Goal: Find contact information: Find contact information

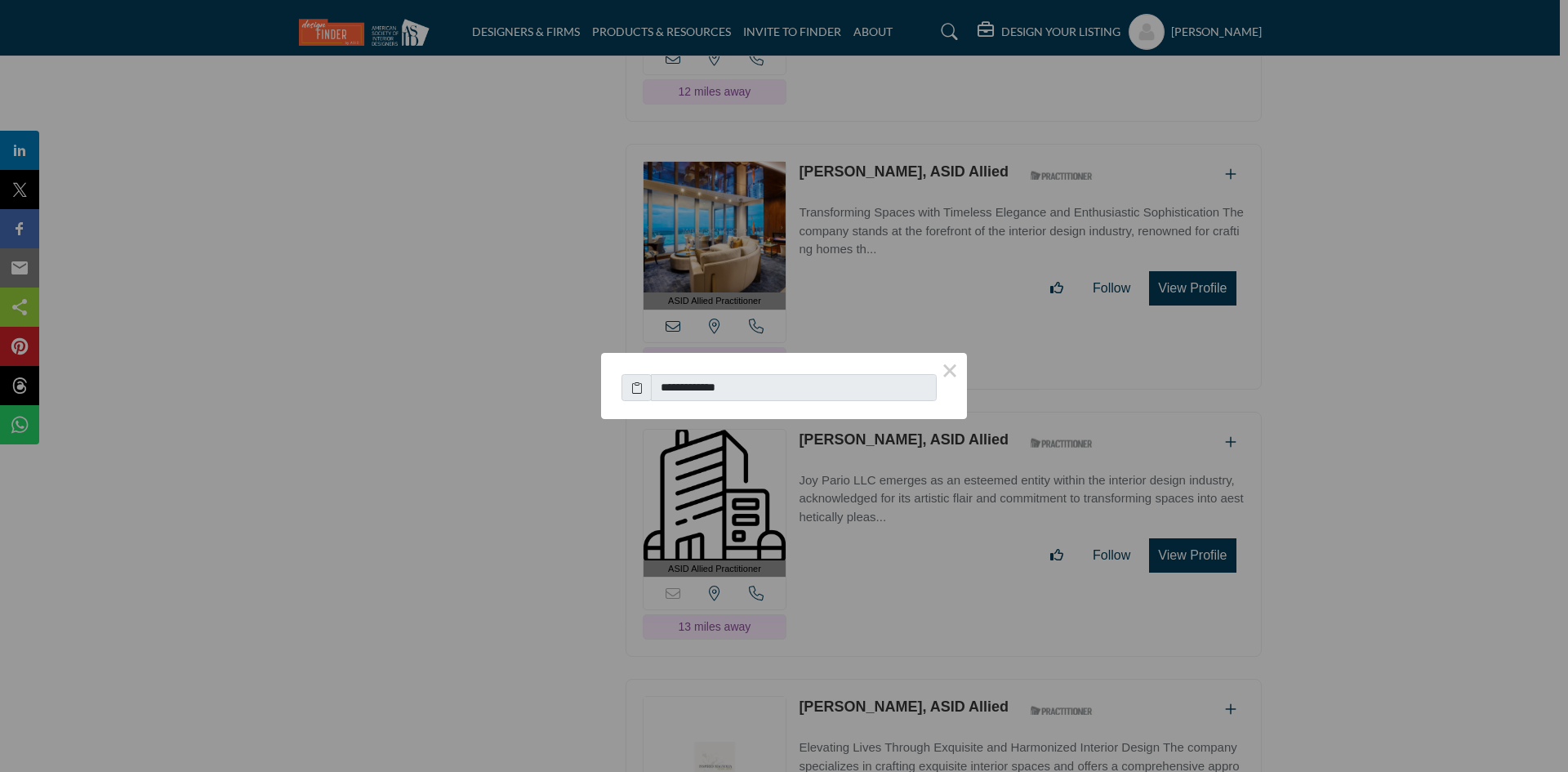
click at [952, 372] on button "×" at bounding box center [950, 370] width 34 height 34
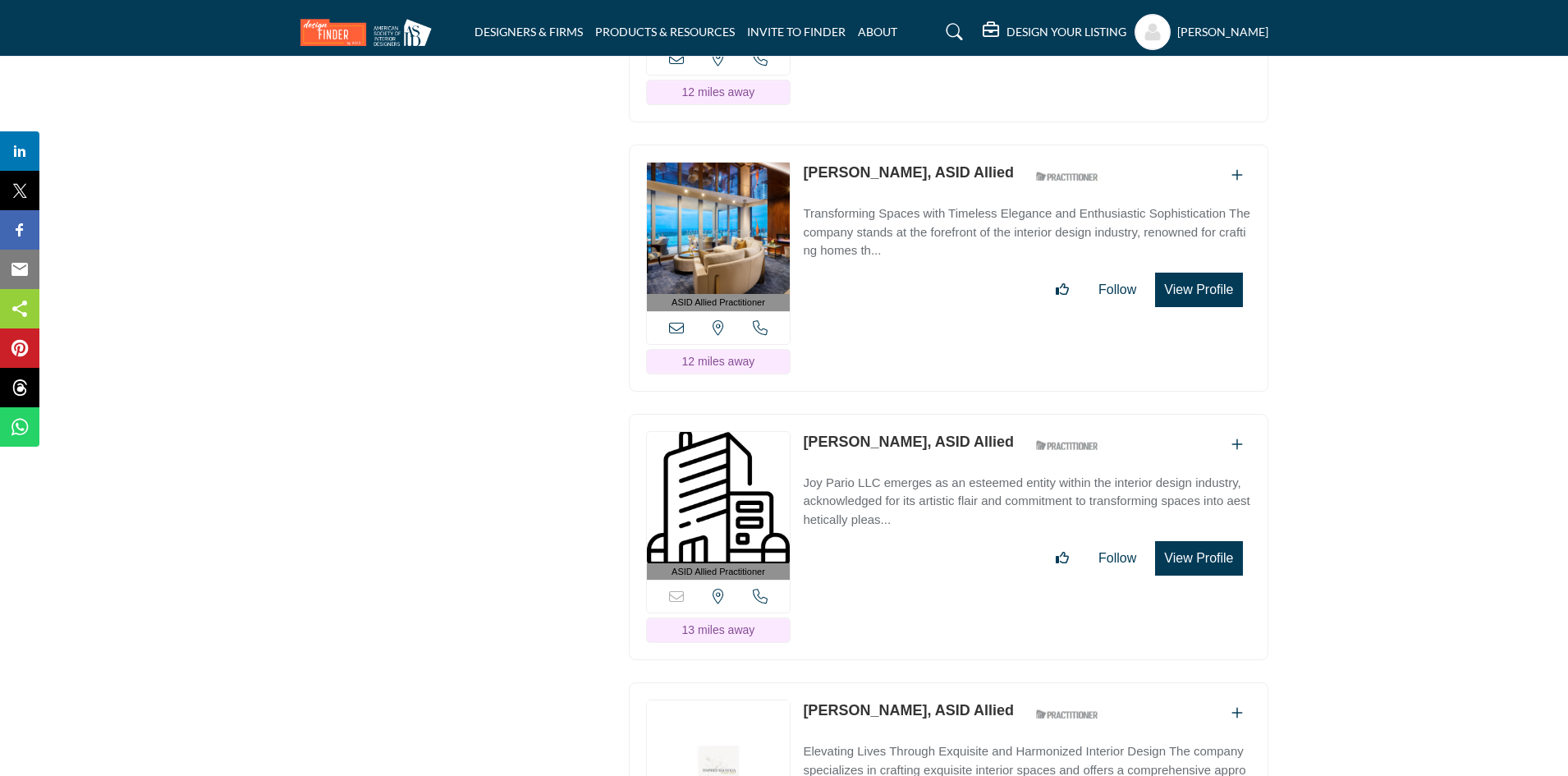
click at [760, 588] on icon at bounding box center [759, 595] width 15 height 15
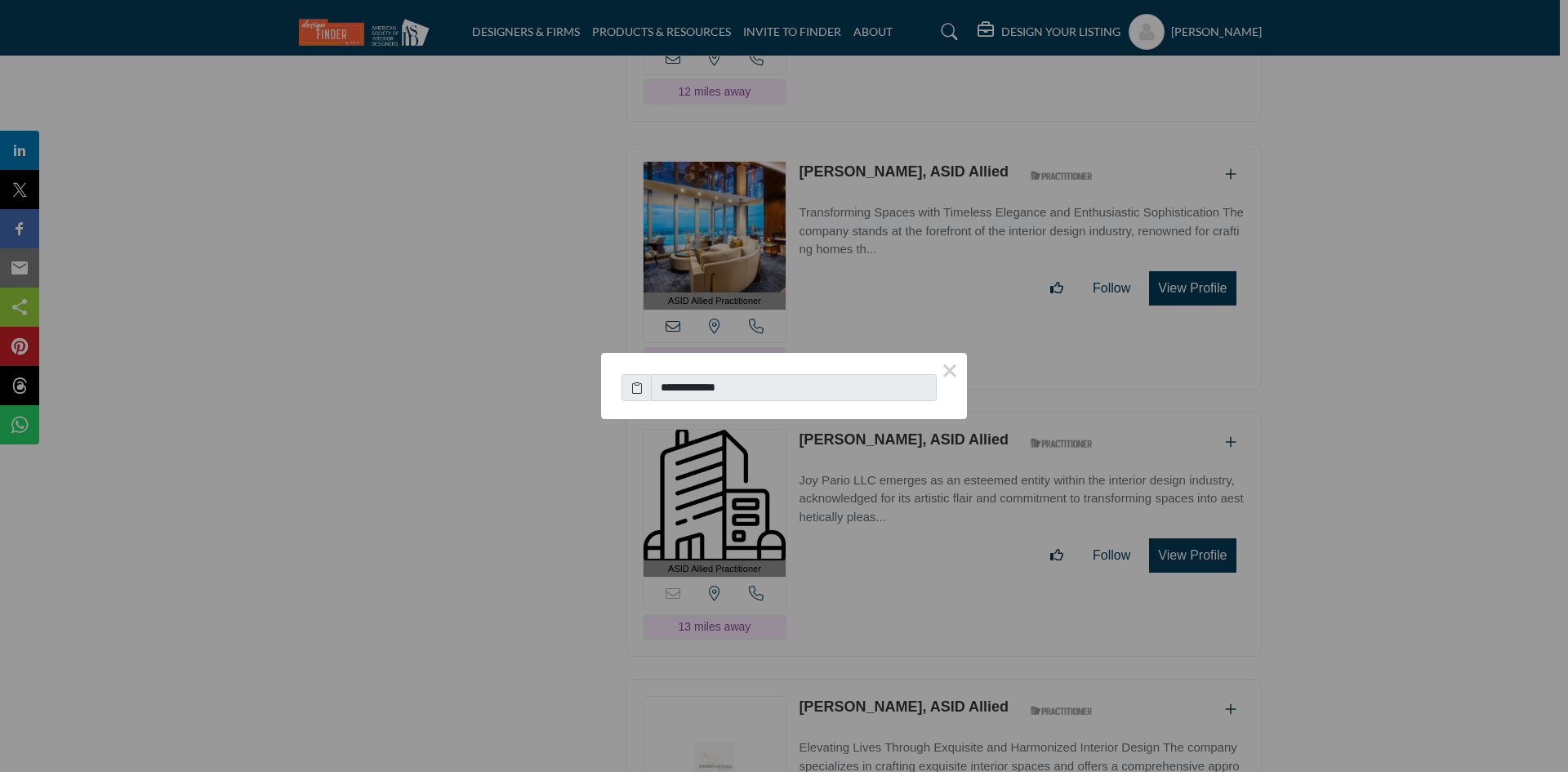
click at [959, 365] on button "×" at bounding box center [950, 370] width 34 height 34
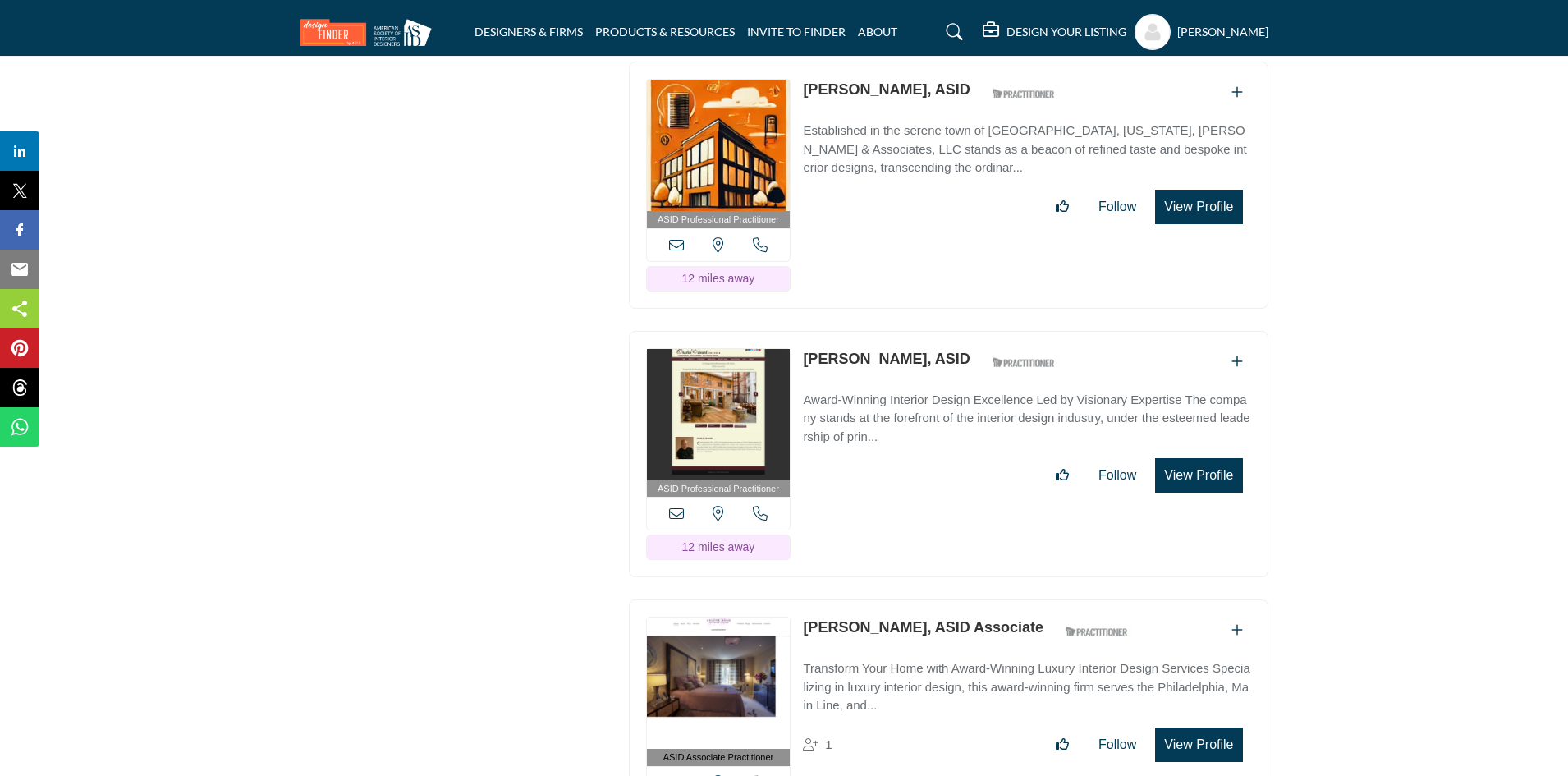
scroll to position [3366, 0]
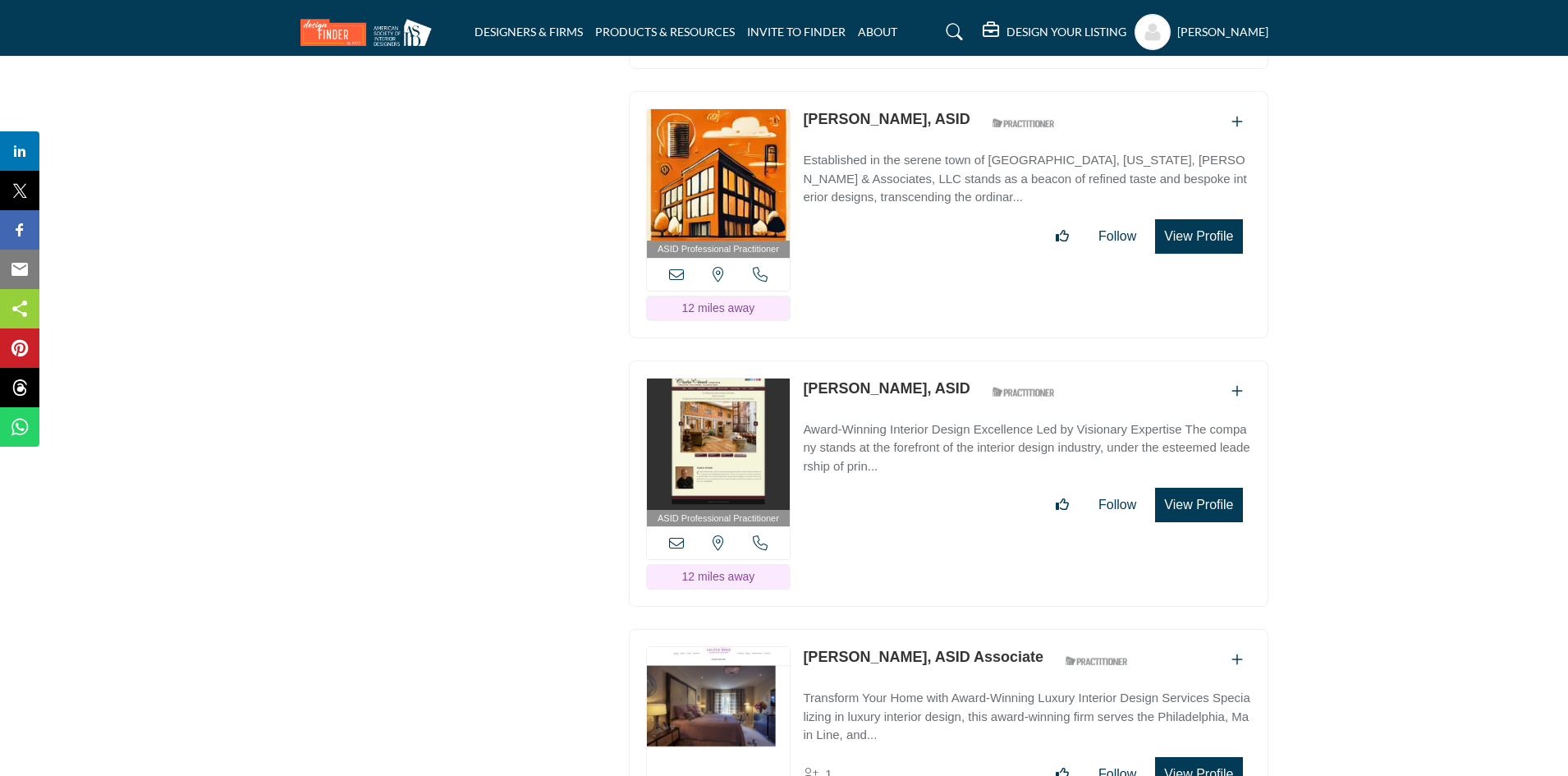
drag, startPoint x: 954, startPoint y: 379, endPoint x: 804, endPoint y: 383, distance: 150.1
click at [804, 383] on div "[PERSON_NAME], ASID ASID Qualified Practitioner who validates work and experien…" at bounding box center [932, 391] width 261 height 28
copy div "[PERSON_NAME], ASID"
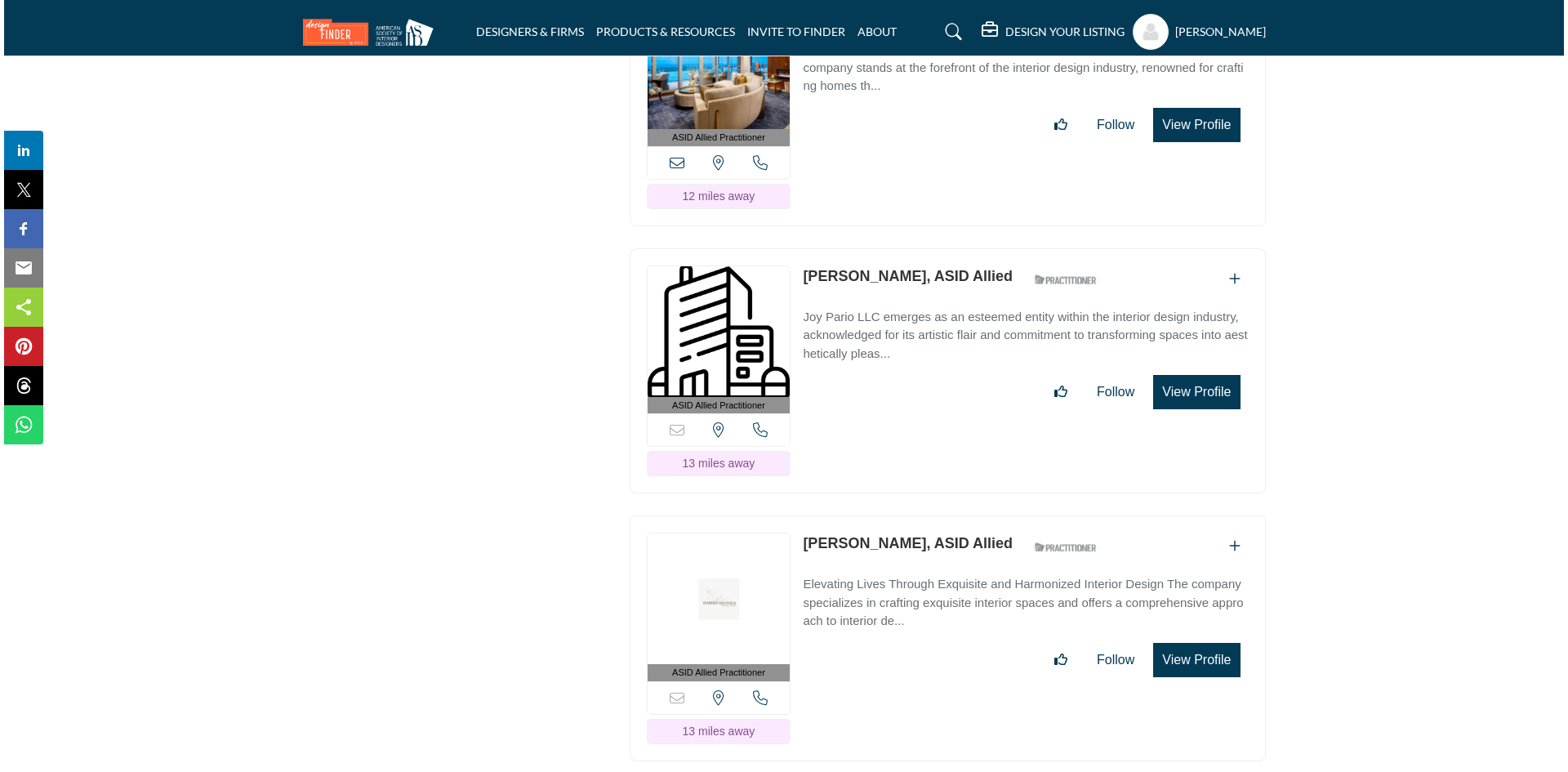
scroll to position [5146, 0]
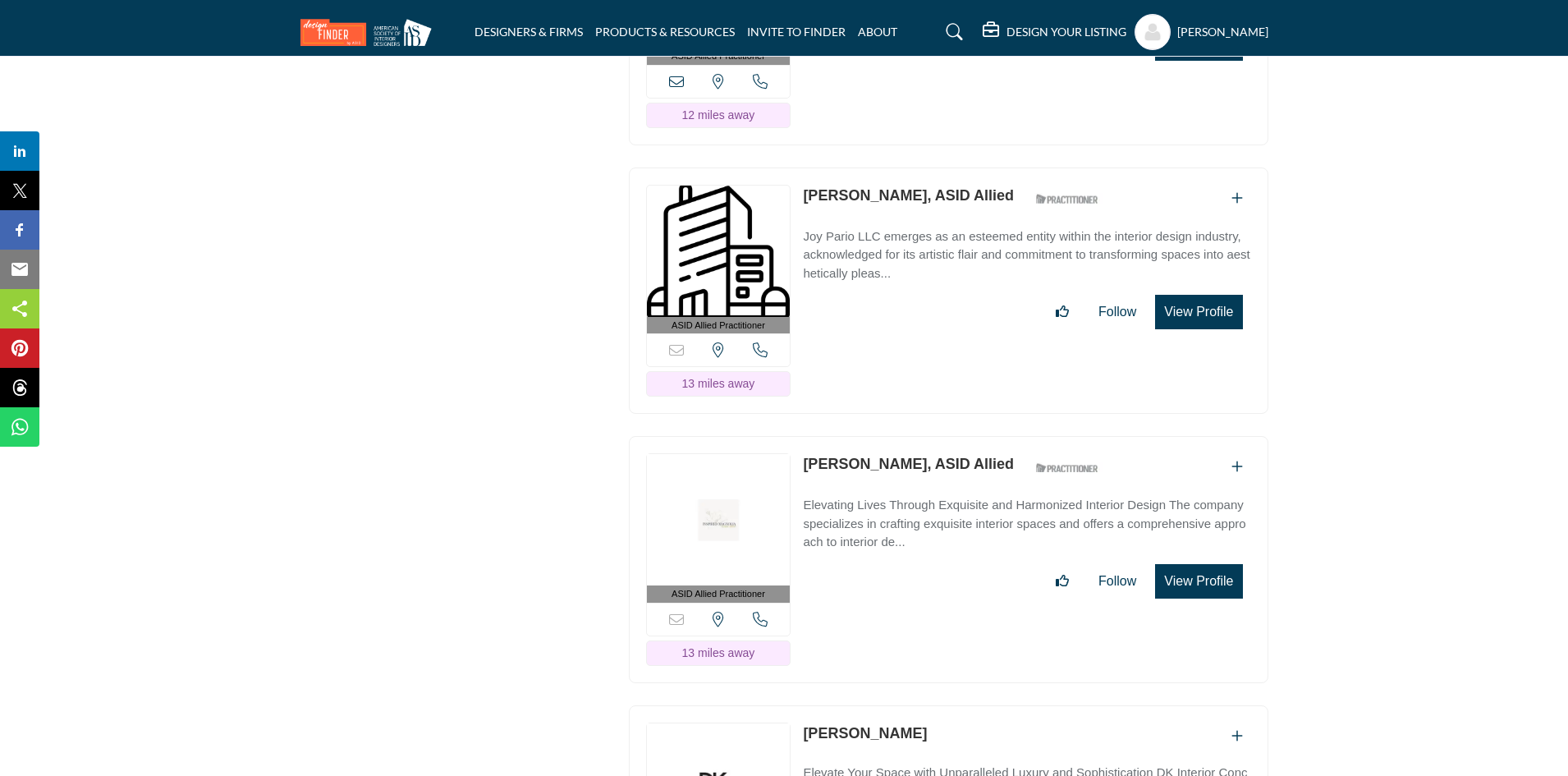
drag, startPoint x: 801, startPoint y: 445, endPoint x: 1012, endPoint y: 455, distance: 211.2
click at [1012, 455] on div "ASID Allied Practitioner ASID Allied Practitioners have successfully completed …" at bounding box center [948, 559] width 639 height 247
copy link "[PERSON_NAME], ASID Allied"
click at [1185, 570] on button "View Profile" at bounding box center [1198, 582] width 87 height 34
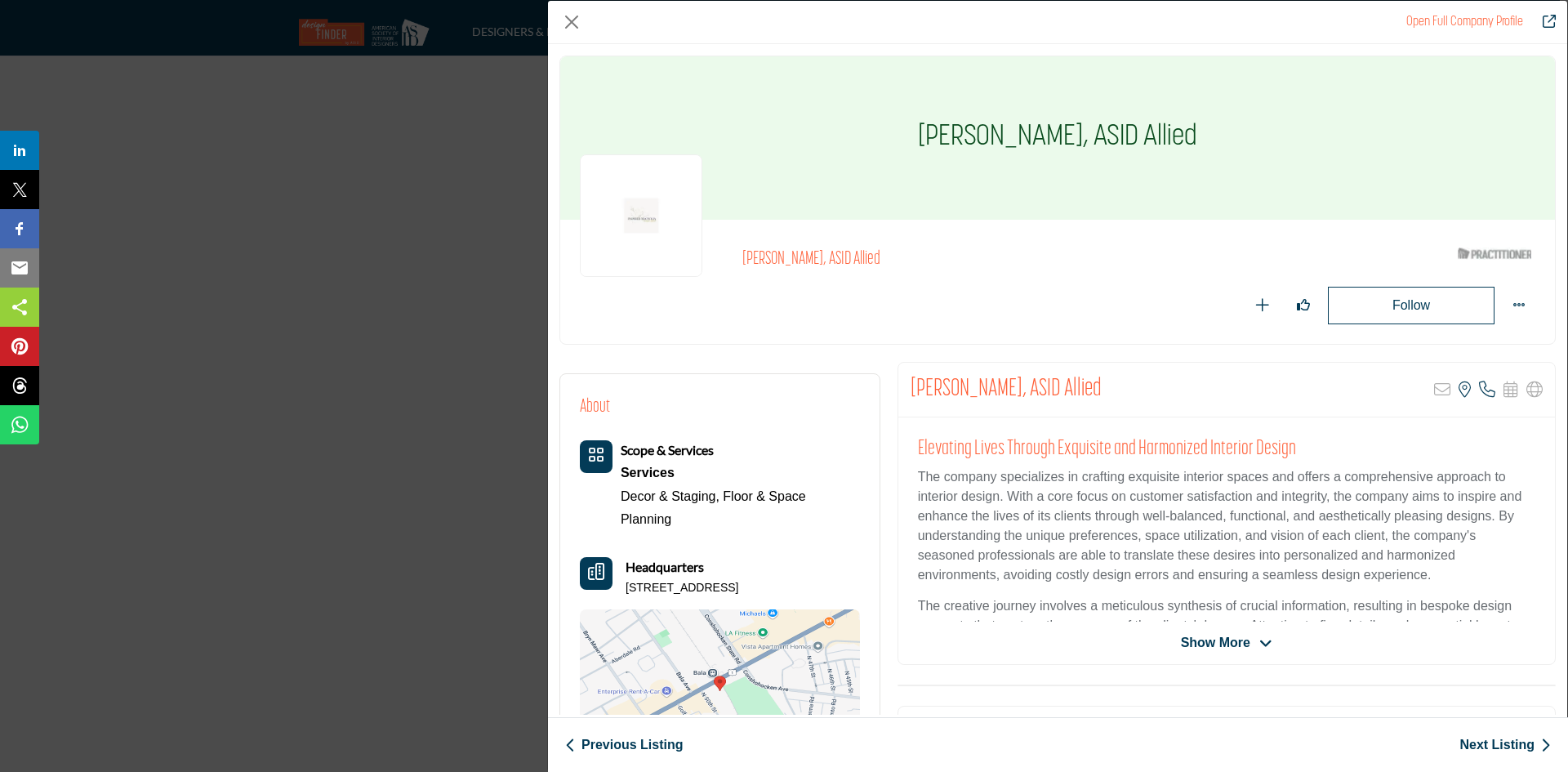
click at [636, 242] on img "Company Data Modal" at bounding box center [641, 215] width 122 height 122
click at [640, 219] on img "Company Data Modal" at bounding box center [641, 215] width 122 height 122
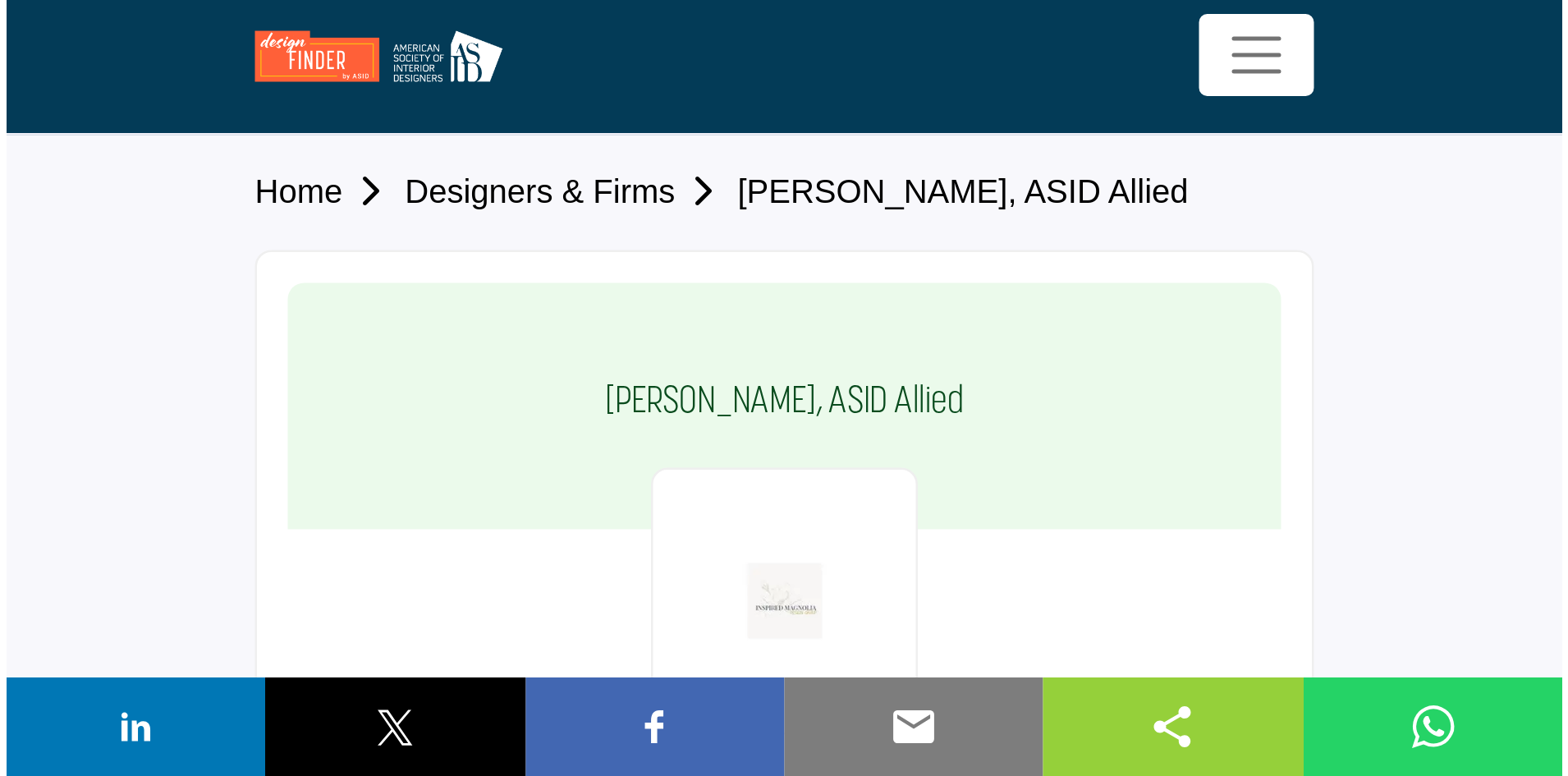
scroll to position [132, 0]
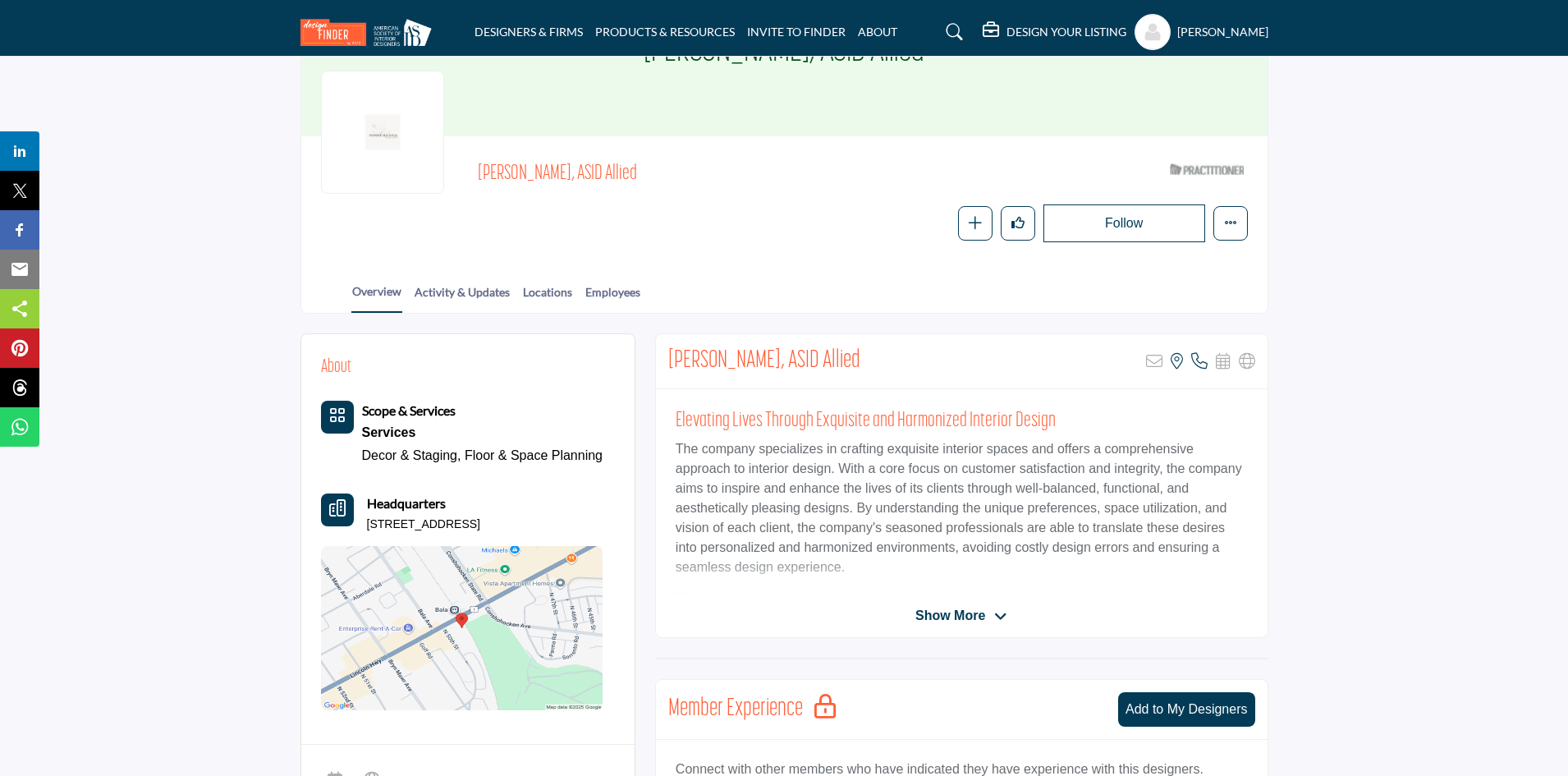
click at [1251, 488] on section "About Scope & Services Services" at bounding box center [784, 761] width 1568 height 894
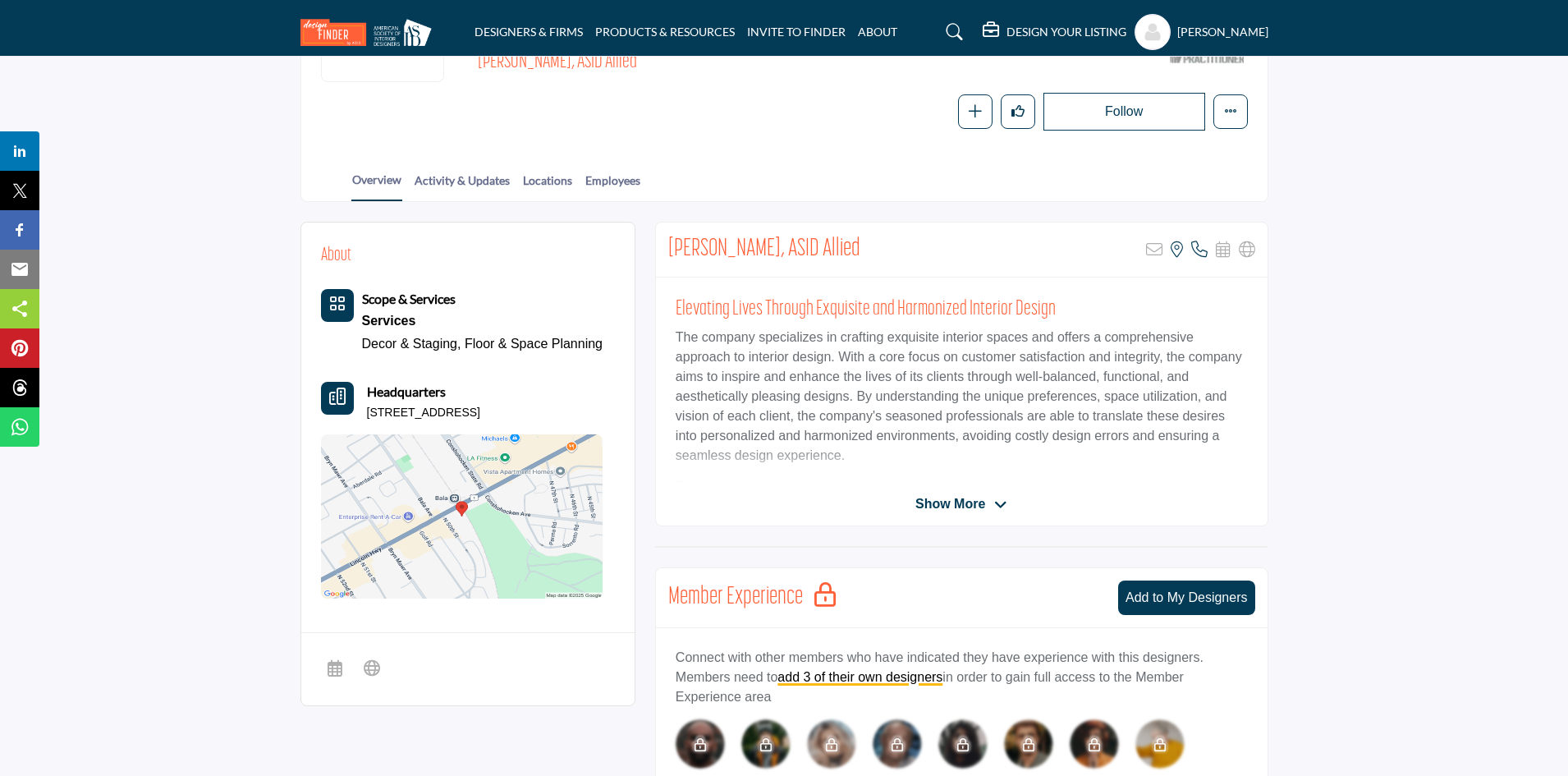
scroll to position [213, 0]
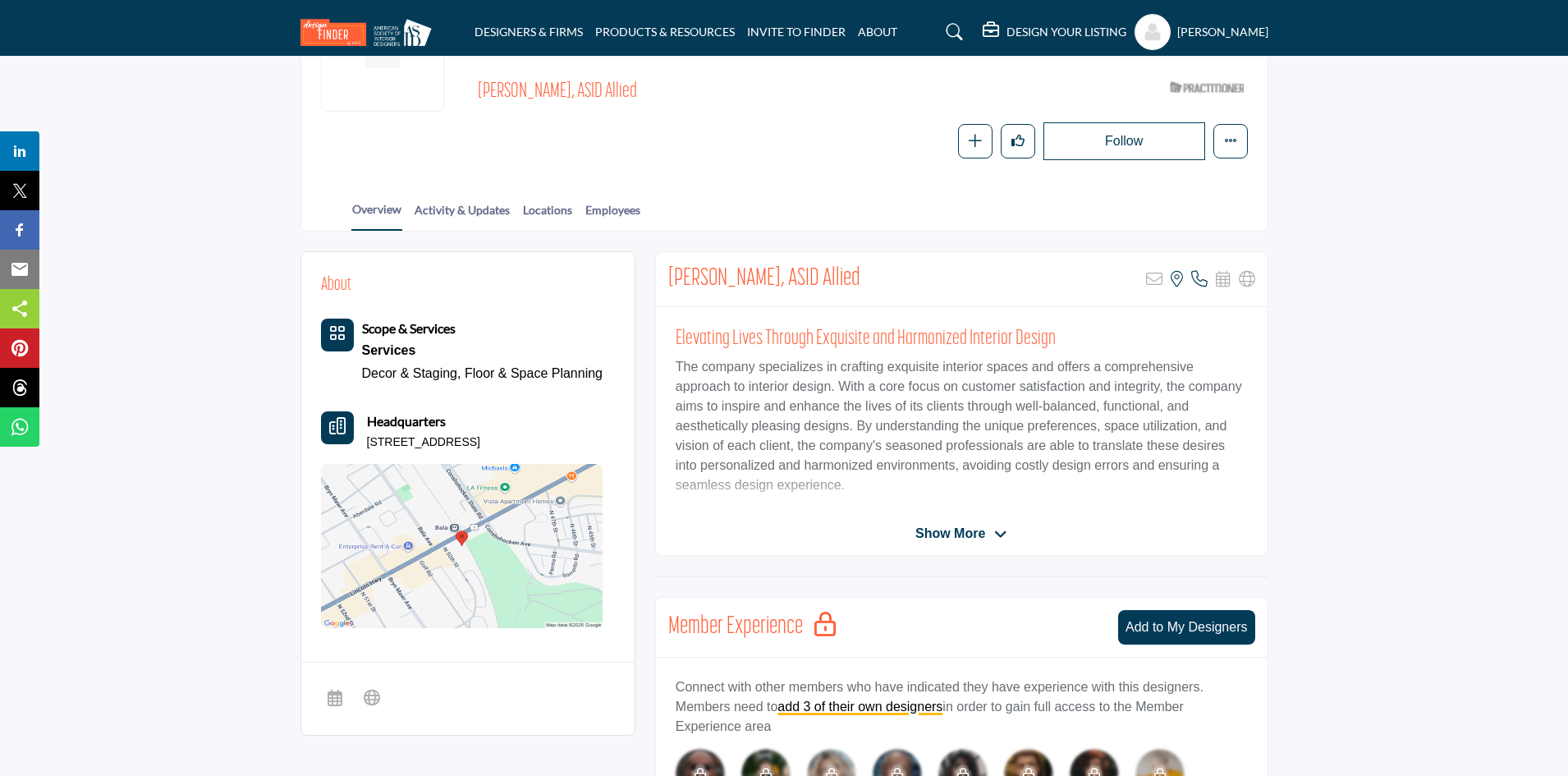
drag, startPoint x: 593, startPoint y: 434, endPoint x: 360, endPoint y: 440, distance: 233.1
click at [360, 440] on div "Headquarters 4920 City Ave Apt 108A, 19131-1472, USA" at bounding box center [462, 431] width 282 height 40
copy p "[STREET_ADDRESS]"
